Goal: Complete application form

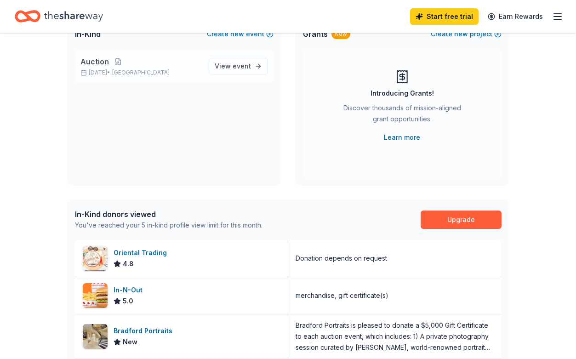
scroll to position [79, 0]
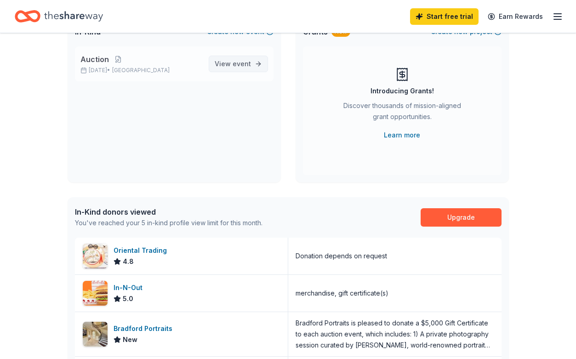
click at [232, 65] on span "View event" at bounding box center [233, 63] width 36 height 11
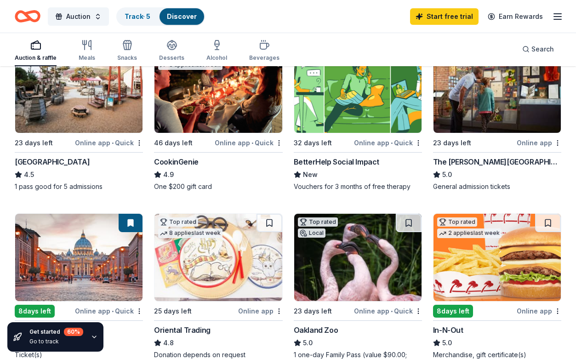
scroll to position [126, 0]
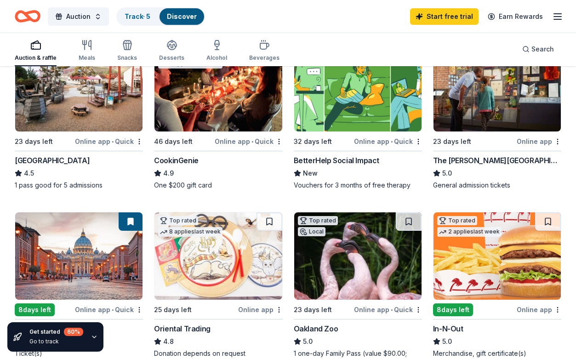
click at [191, 158] on div "CookinGenie" at bounding box center [176, 160] width 45 height 11
click at [97, 15] on button "Auction" at bounding box center [78, 16] width 61 height 18
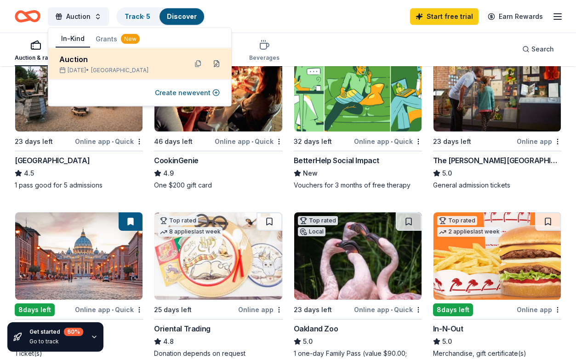
click at [217, 66] on button at bounding box center [216, 64] width 15 height 15
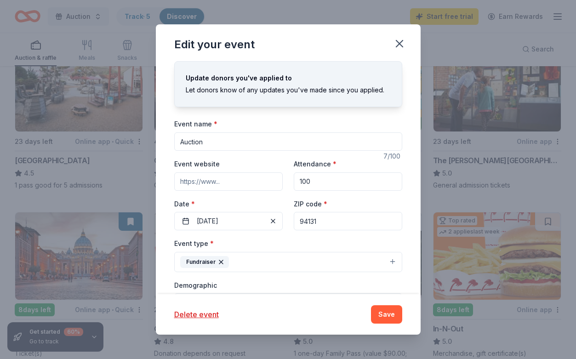
drag, startPoint x: 328, startPoint y: 183, endPoint x: 228, endPoint y: 177, distance: 100.8
click at [229, 177] on div "Event website Attendance * 100 Date * [DATE] ZIP code * 94131" at bounding box center [288, 194] width 228 height 72
type input "300"
drag, startPoint x: 218, startPoint y: 143, endPoint x: 121, endPoint y: 132, distance: 98.1
click at [122, 132] on div "Edit your event Update donors you've applied to Let donors know of any updates …" at bounding box center [288, 179] width 576 height 359
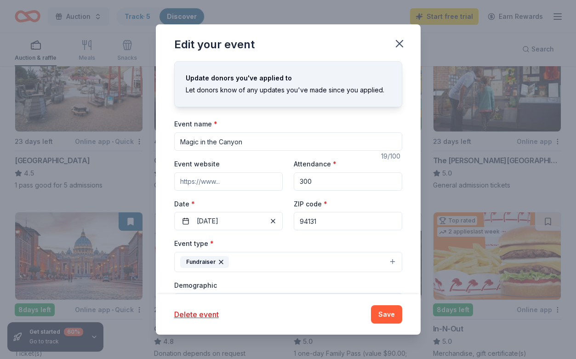
type input "Magic in the Canyon"
click at [237, 180] on input "Event website" at bounding box center [228, 181] width 109 height 18
paste input "[URL][DOMAIN_NAME]"
type input "[URL][DOMAIN_NAME]"
drag, startPoint x: 323, startPoint y: 222, endPoint x: 275, endPoint y: 223, distance: 48.7
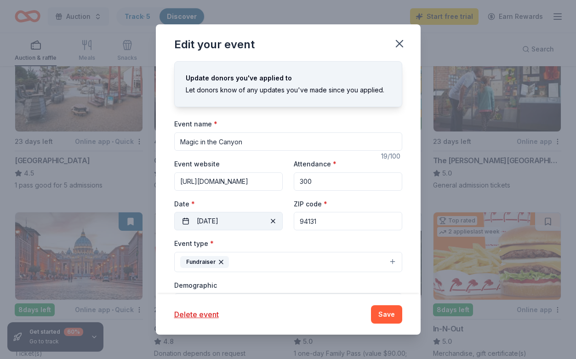
click at [275, 223] on div "Event website [URL][DOMAIN_NAME] Attendance * 300 Date * [DATE] ZIP code * 94131" at bounding box center [288, 194] width 228 height 72
type input "9"
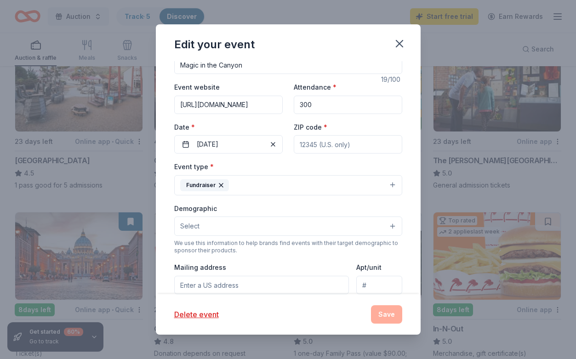
scroll to position [80, 0]
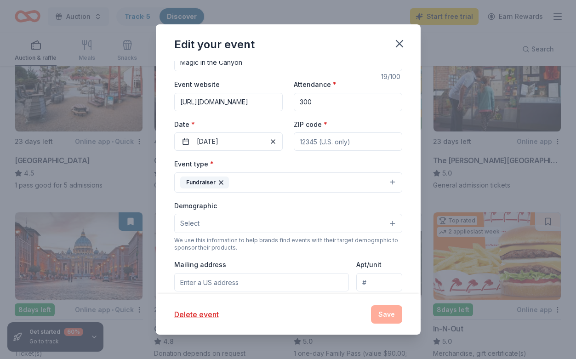
click at [321, 225] on button "Select" at bounding box center [288, 223] width 228 height 19
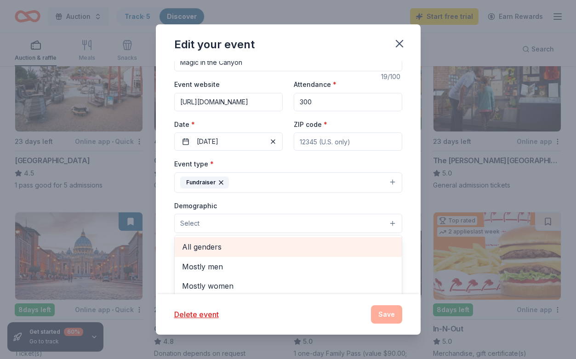
click at [317, 239] on div "All genders" at bounding box center [288, 246] width 227 height 19
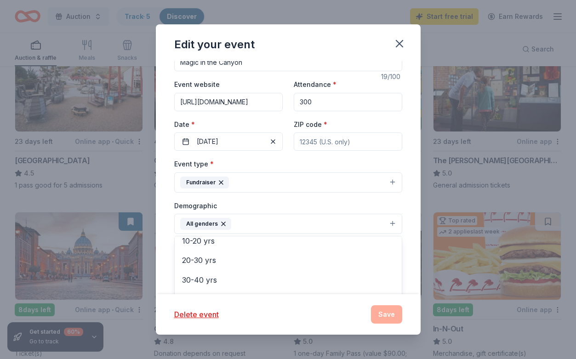
scroll to position [86, 0]
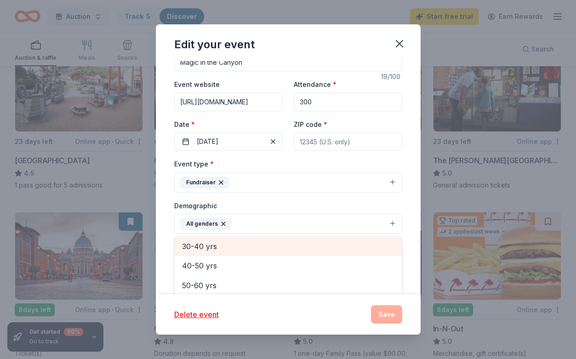
click at [309, 244] on span "30-40 yrs" at bounding box center [288, 246] width 212 height 12
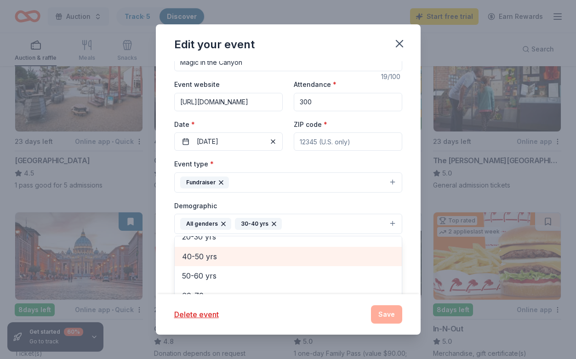
scroll to position [107, 0]
click at [312, 258] on span "40-50 yrs" at bounding box center [288, 258] width 212 height 12
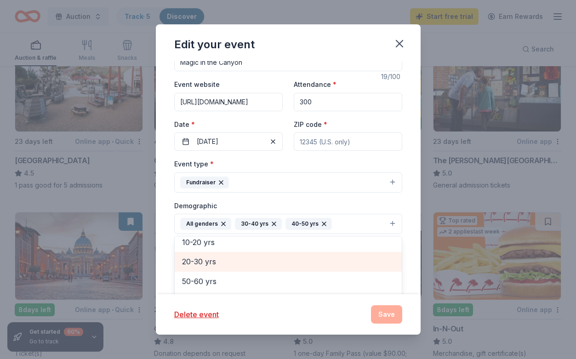
scroll to position [86, 0]
click at [328, 257] on span "20-30 yrs" at bounding box center [288, 259] width 212 height 12
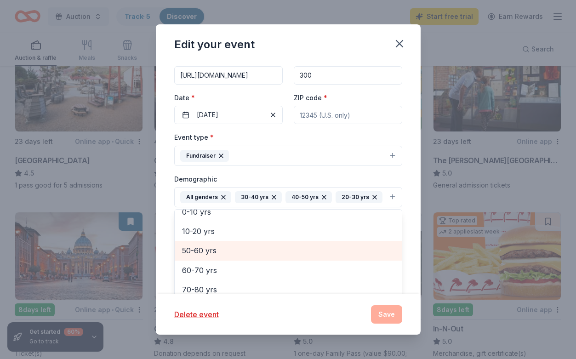
scroll to position [107, 0]
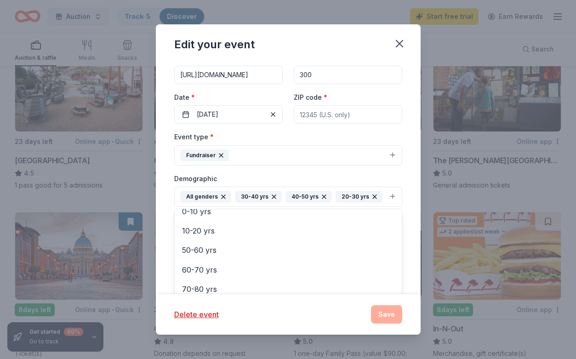
click at [361, 173] on div "Demographic All genders 30-40 yrs 40-50 yrs 20-30 yrs Mostly men Mostly women A…" at bounding box center [288, 190] width 228 height 34
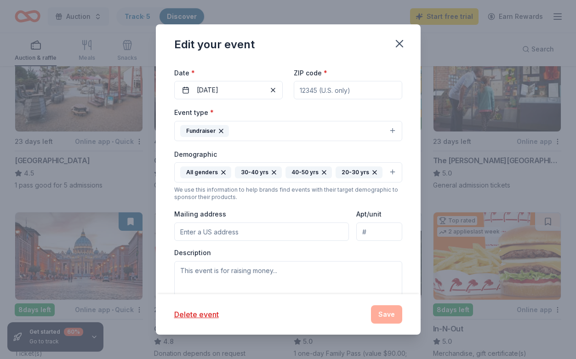
scroll to position [50, 0]
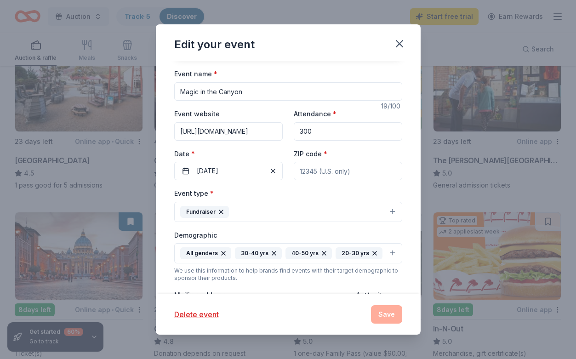
click at [328, 167] on input "ZIP code *" at bounding box center [348, 171] width 109 height 18
type input "94131"
click at [383, 310] on button "Save" at bounding box center [386, 314] width 31 height 18
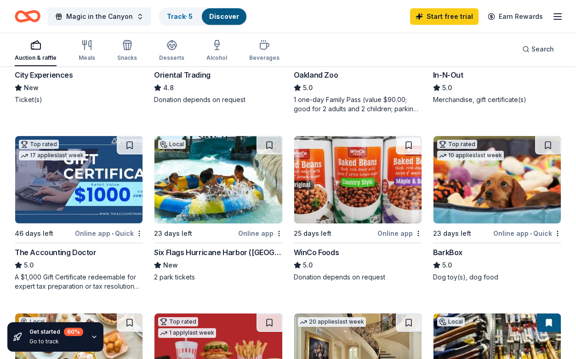
scroll to position [382, 0]
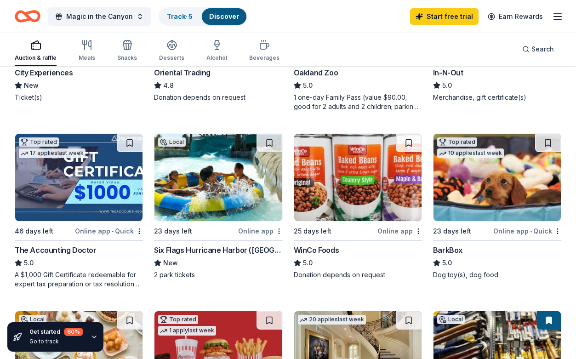
click at [454, 247] on div "BarkBox" at bounding box center [447, 250] width 29 height 11
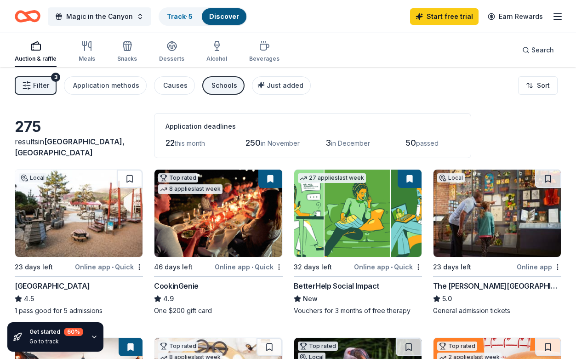
scroll to position [0, 0]
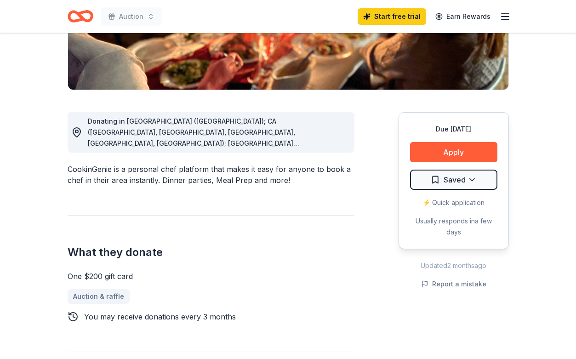
scroll to position [192, 0]
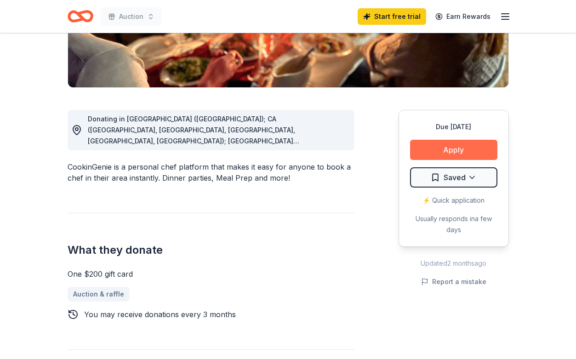
click at [443, 154] on button "Apply" at bounding box center [453, 150] width 87 height 20
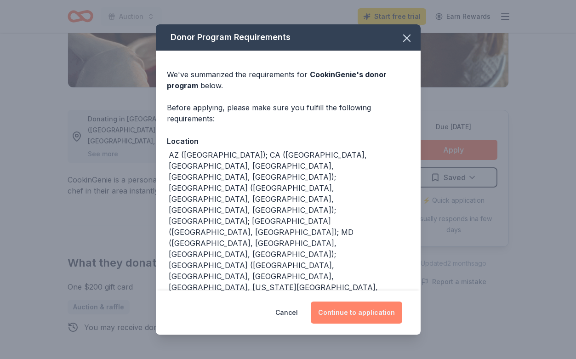
click at [366, 308] on button "Continue to application" at bounding box center [357, 313] width 92 height 22
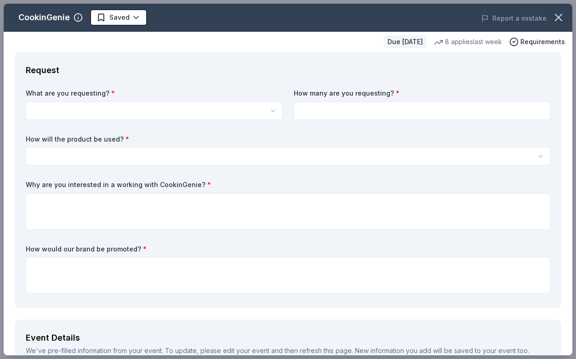
scroll to position [0, 0]
click at [261, 109] on html "Auction Start free trial Earn Rewards Due in 46 days Share CookinGenie 4.9 • 8 …" at bounding box center [288, 179] width 576 height 359
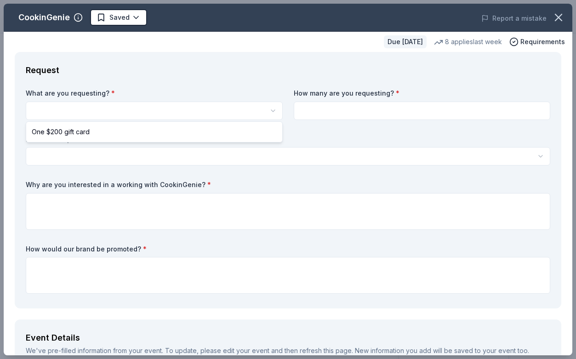
select select "One $200 gift card"
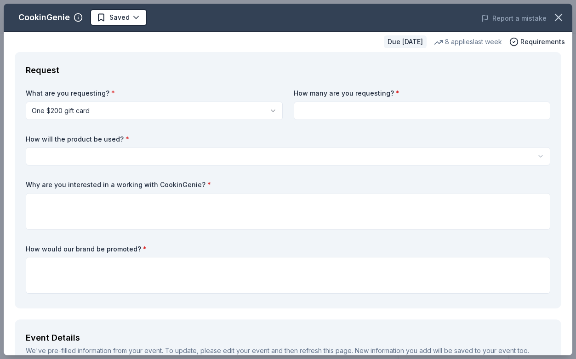
click at [346, 114] on input at bounding box center [422, 111] width 257 height 18
type input "1"
click at [294, 159] on html "Auction Start free trial Earn Rewards Due in 46 days Share CookinGenie 4.9 • 8 …" at bounding box center [288, 179] width 576 height 359
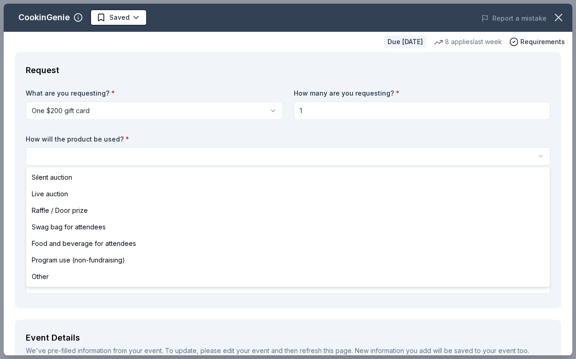
select select "silentAuction"
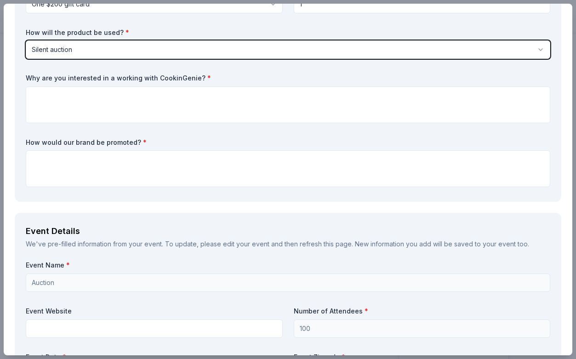
scroll to position [107, 0]
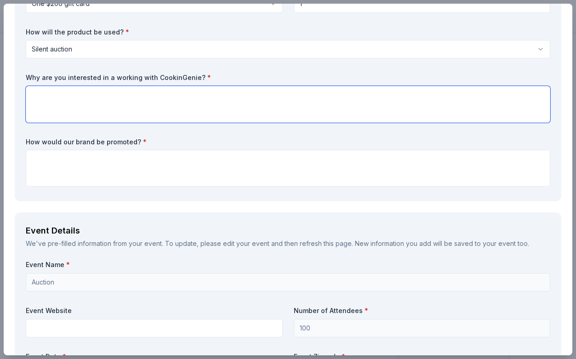
click at [186, 106] on textarea at bounding box center [288, 104] width 525 height 37
paste textarea "Cookin Genie’s focus on connection through food resonates with our school’s com…"
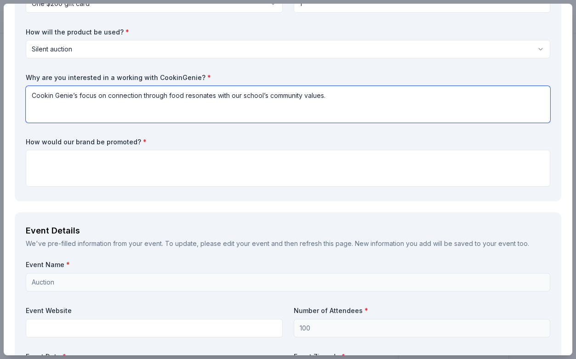
type textarea "Cookin Genie’s focus on connection through food resonates with our school’s com…"
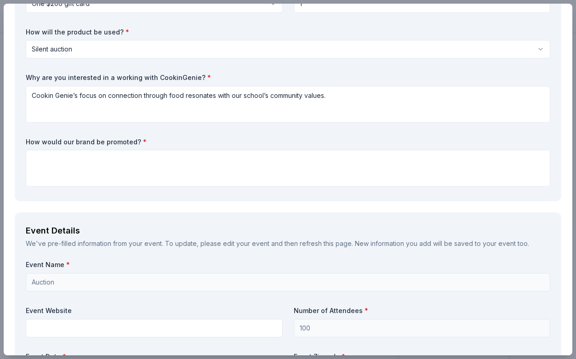
click at [151, 149] on div "How would our brand be promoted? *" at bounding box center [288, 162] width 525 height 50
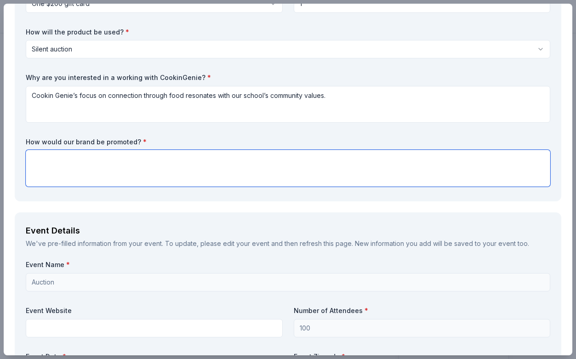
click at [149, 155] on textarea at bounding box center [288, 168] width 525 height 37
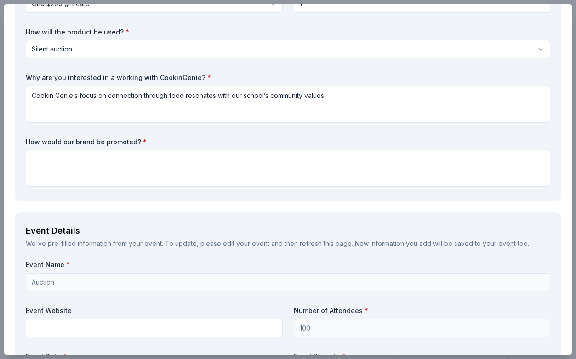
drag, startPoint x: 159, startPoint y: 139, endPoint x: 25, endPoint y: 139, distance: 133.8
click at [25, 139] on div "Request What are you requesting? * One $200 gift card One $200 gift card How ma…" at bounding box center [288, 73] width 547 height 257
drag, startPoint x: 25, startPoint y: 139, endPoint x: 163, endPoint y: 137, distance: 138.4
click at [163, 137] on div "Request What are you requesting? * One $200 gift card One $200 gift card How ma…" at bounding box center [288, 73] width 547 height 257
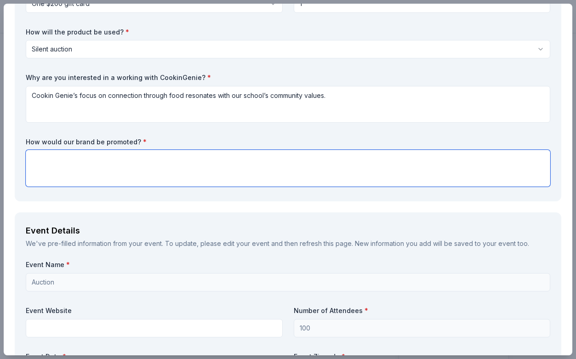
click at [178, 164] on textarea at bounding box center [288, 168] width 525 height 37
paste textarea "We love getting the word out about our generous donors, so if you’d like to be …"
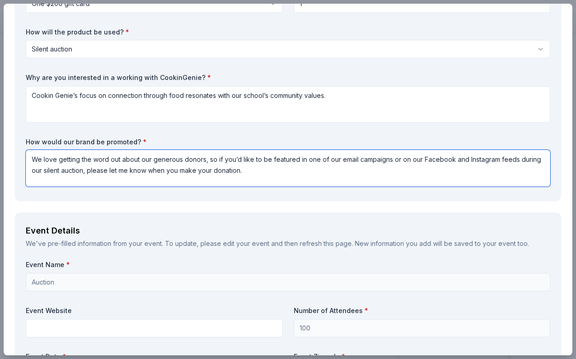
drag, startPoint x: 256, startPoint y: 172, endPoint x: 147, endPoint y: 170, distance: 109.0
click at [147, 170] on textarea "We love getting the word out about our generous donors, so if you’d like to be …" at bounding box center [288, 168] width 525 height 37
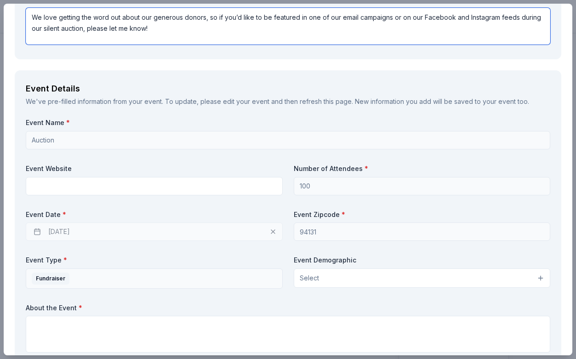
scroll to position [249, 0]
type textarea "We love getting the word out about our generous donors, so if you’d like to be …"
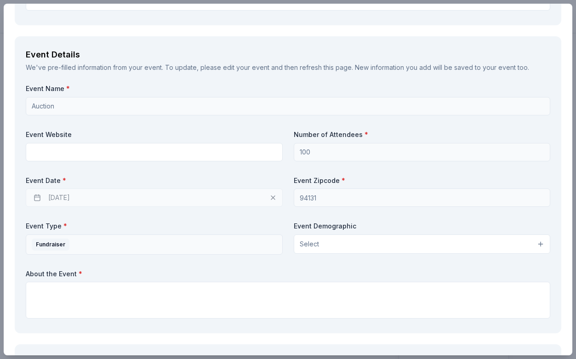
scroll to position [284, 0]
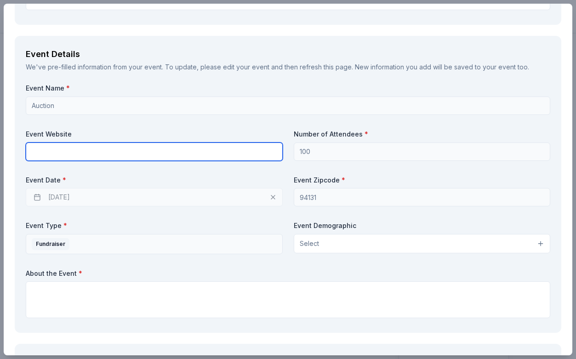
click at [80, 148] on input "text" at bounding box center [154, 152] width 257 height 18
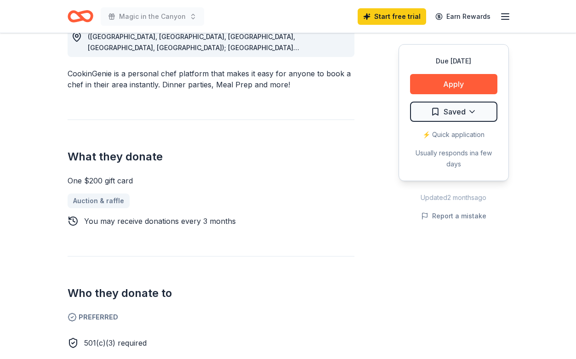
scroll to position [284, 0]
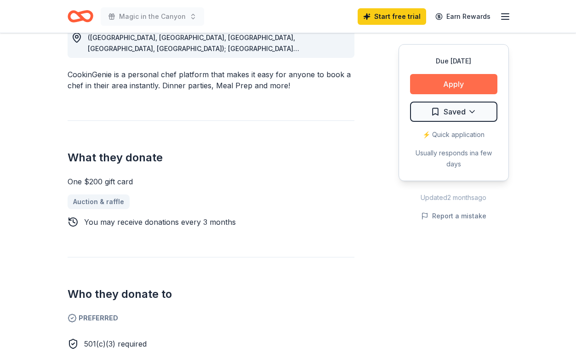
click at [457, 89] on button "Apply" at bounding box center [453, 84] width 87 height 20
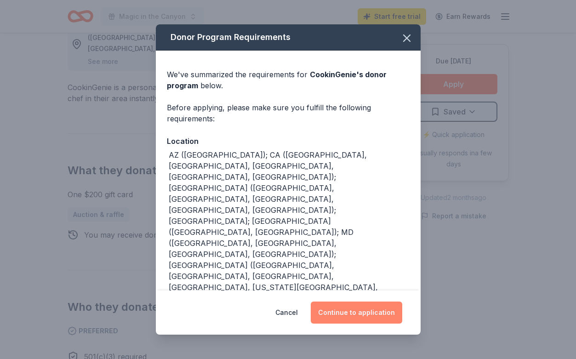
click at [374, 320] on button "Continue to application" at bounding box center [357, 313] width 92 height 22
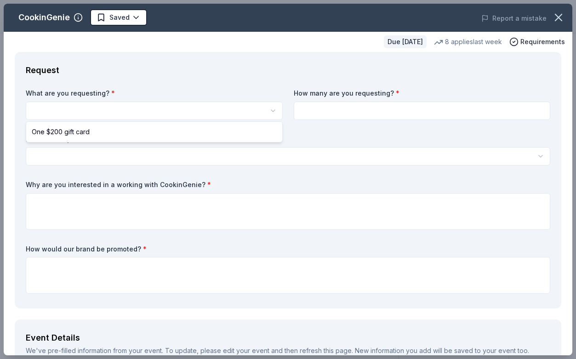
click at [245, 110] on html "Magic in the Canyon Start free trial Earn Rewards Due in 46 days Share CookinGe…" at bounding box center [288, 179] width 576 height 359
select select "One $200 gift card"
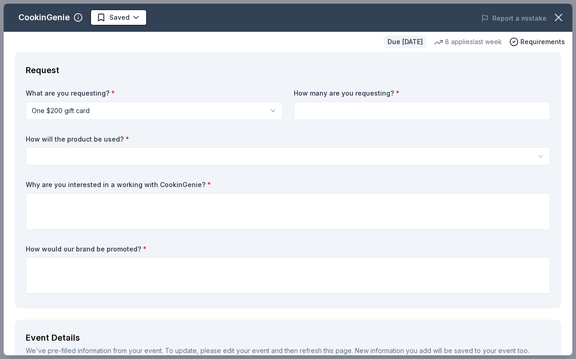
click at [332, 119] on input at bounding box center [422, 111] width 257 height 18
type input "1"
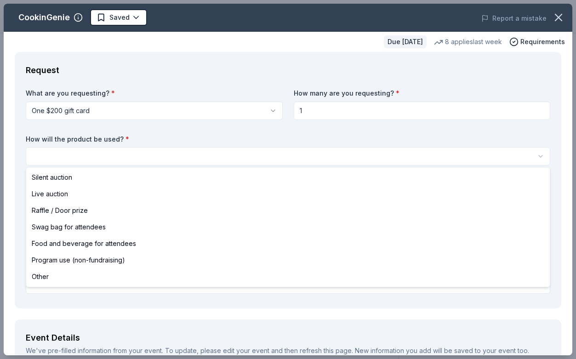
click at [275, 163] on body "Magic in the Canyon Start free trial Earn Rewards Due in 46 days Share CookinGe…" at bounding box center [288, 179] width 576 height 359
select select "silentAuction"
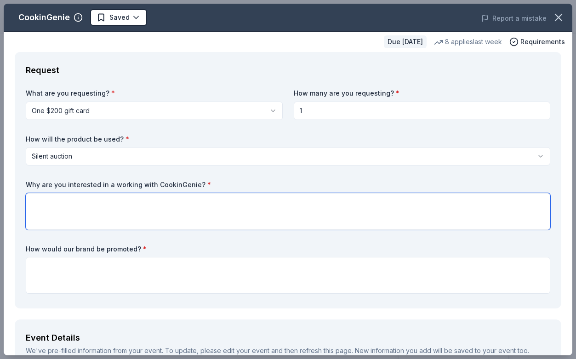
click at [261, 202] on textarea at bounding box center [288, 211] width 525 height 37
paste textarea "Cookin Genie’s focus on connection through food resonates with our school’s com…"
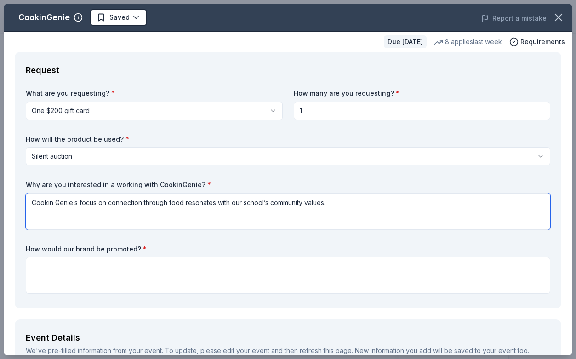
type textarea "Cookin Genie’s focus on connection through food resonates with our school’s com…"
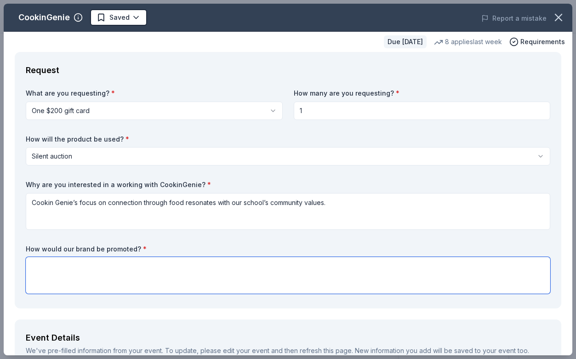
click at [189, 264] on textarea at bounding box center [288, 275] width 525 height 37
paste textarea "We love getting the word out about our generous donors, so if you’d like to be …"
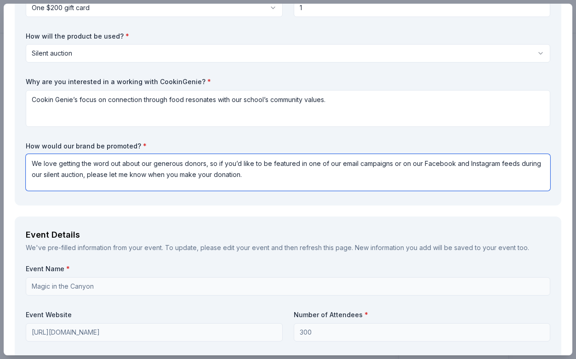
scroll to position [177, 0]
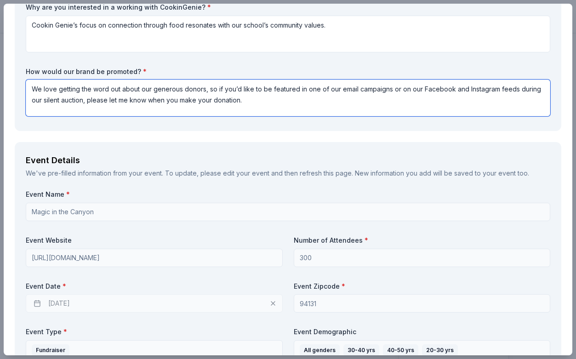
drag, startPoint x: 256, startPoint y: 98, endPoint x: 147, endPoint y: 99, distance: 109.0
click at [147, 99] on textarea "We love getting the word out about our generous donors, so if you’d like to be …" at bounding box center [288, 98] width 525 height 37
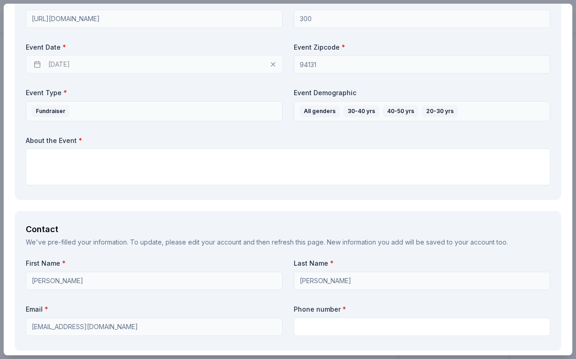
scroll to position [428, 0]
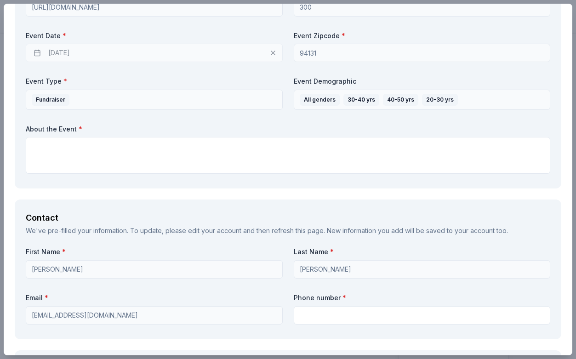
type textarea "We love getting the word out about our generous donors, so if you’d like to be …"
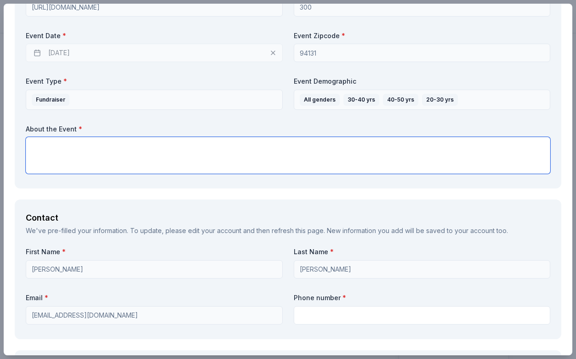
click at [216, 146] on textarea at bounding box center [288, 155] width 525 height 37
type textarea "F"
paste textarea "Our annual auction is vital to the school’s ongoing existence. This year’s auct…"
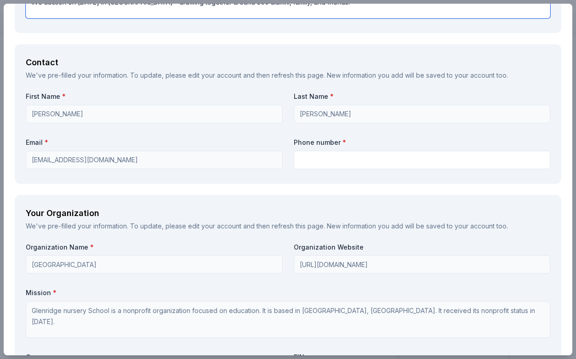
scroll to position [586, 0]
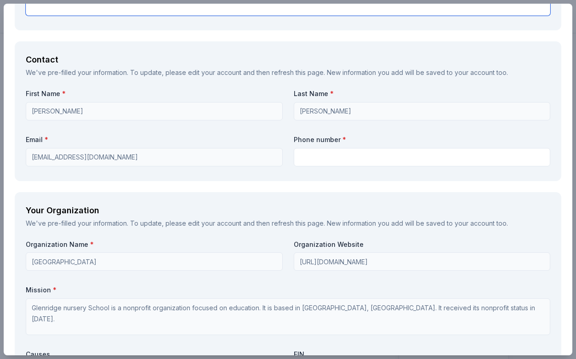
type textarea "Our annual auction is vital to the school’s ongoing existence. This year’s auct…"
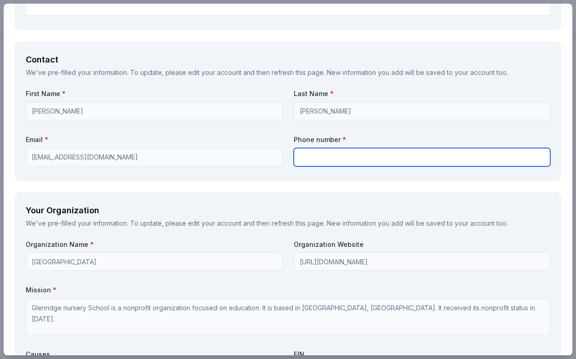
click at [314, 157] on input "text" at bounding box center [422, 157] width 257 height 18
type input "4156062708"
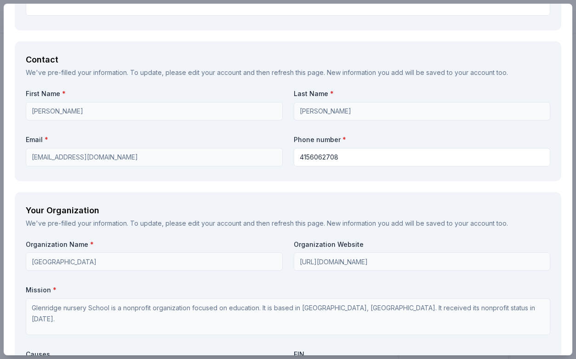
click at [185, 188] on div "Request What are you requesting? * One $200 gift card One $200 gift card How ma…" at bounding box center [288, 121] width 569 height 1310
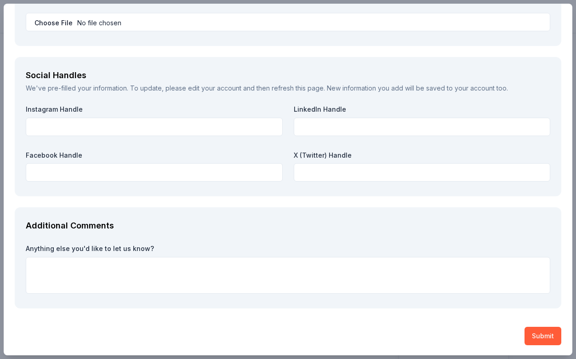
scroll to position [1001, 0]
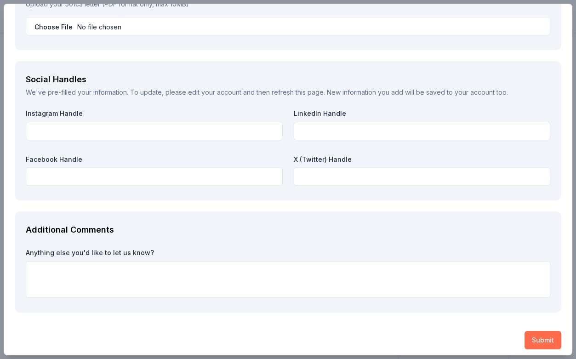
click at [542, 334] on button "Submit" at bounding box center [543, 340] width 37 height 18
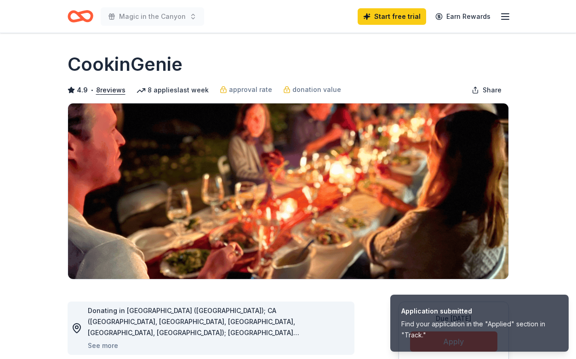
scroll to position [0, 0]
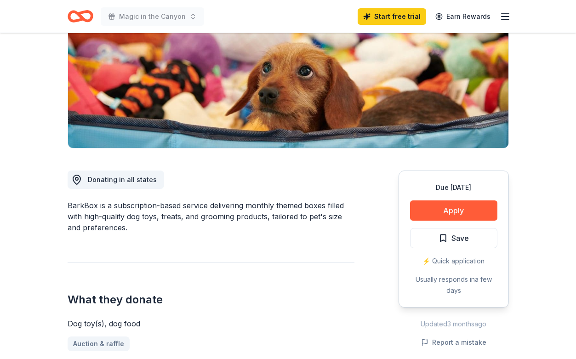
scroll to position [132, 0]
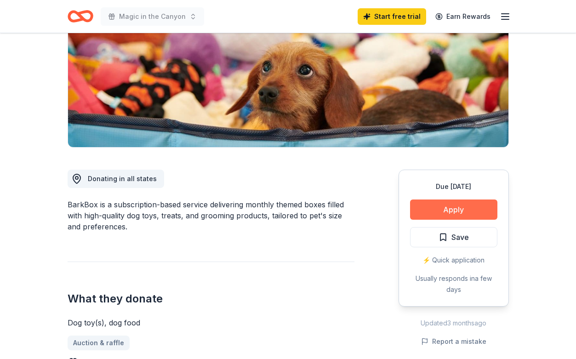
click at [460, 209] on button "Apply" at bounding box center [453, 210] width 87 height 20
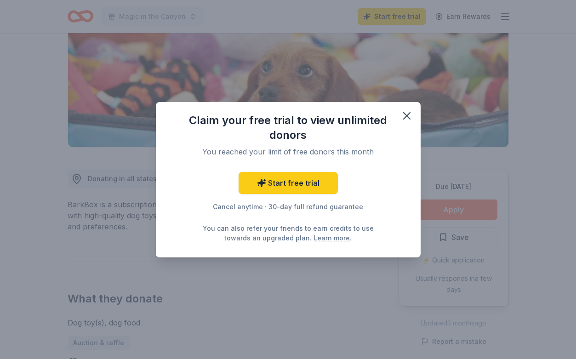
scroll to position [0, 0]
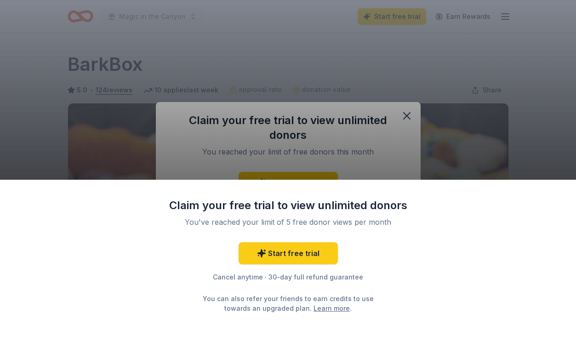
click at [389, 143] on div "Claim your free trial to view unlimited donors You've reached your limit of 5 f…" at bounding box center [288, 179] width 576 height 359
click at [319, 257] on link "Start free trial" at bounding box center [288, 253] width 99 height 22
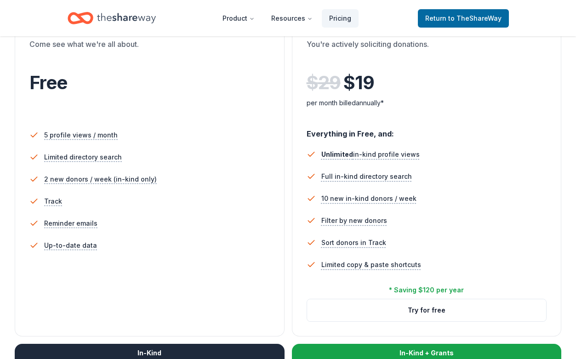
scroll to position [194, 0]
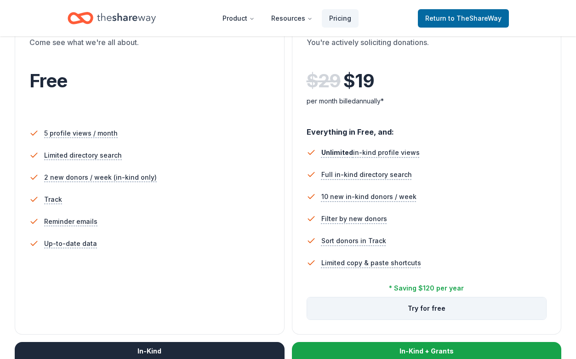
click at [397, 309] on button "Try for free" at bounding box center [427, 308] width 240 height 22
